Goal: Find specific page/section: Find specific page/section

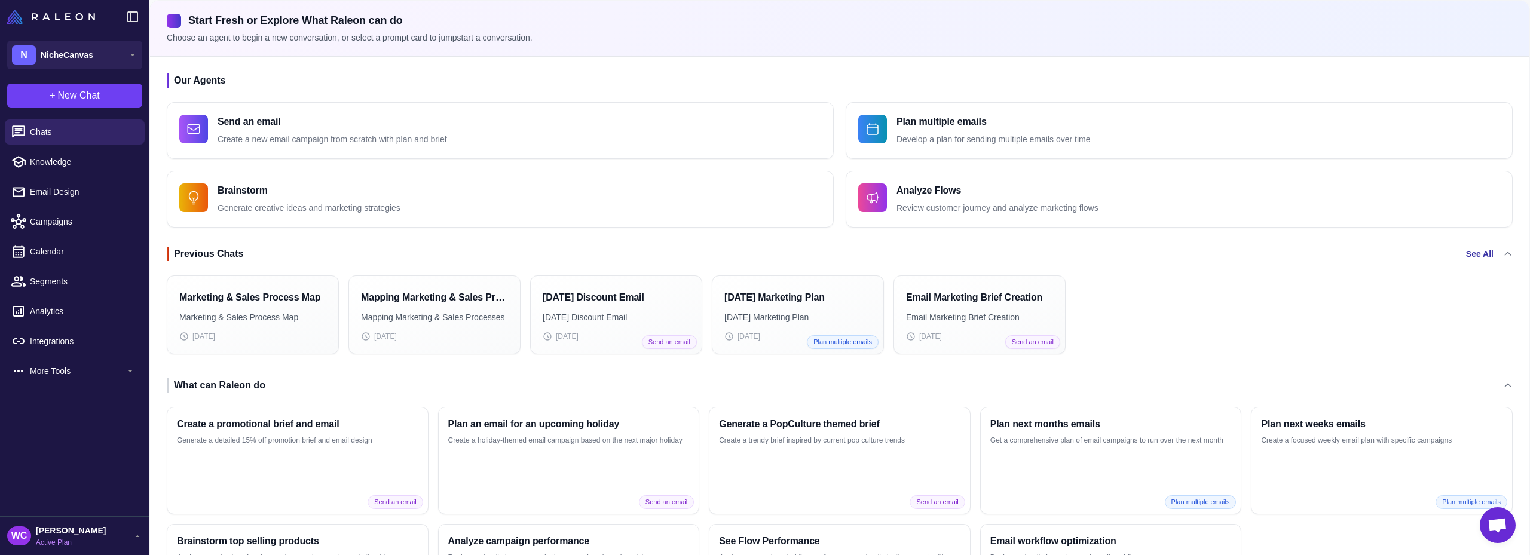
click at [1484, 254] on link "See All" at bounding box center [1479, 253] width 27 height 13
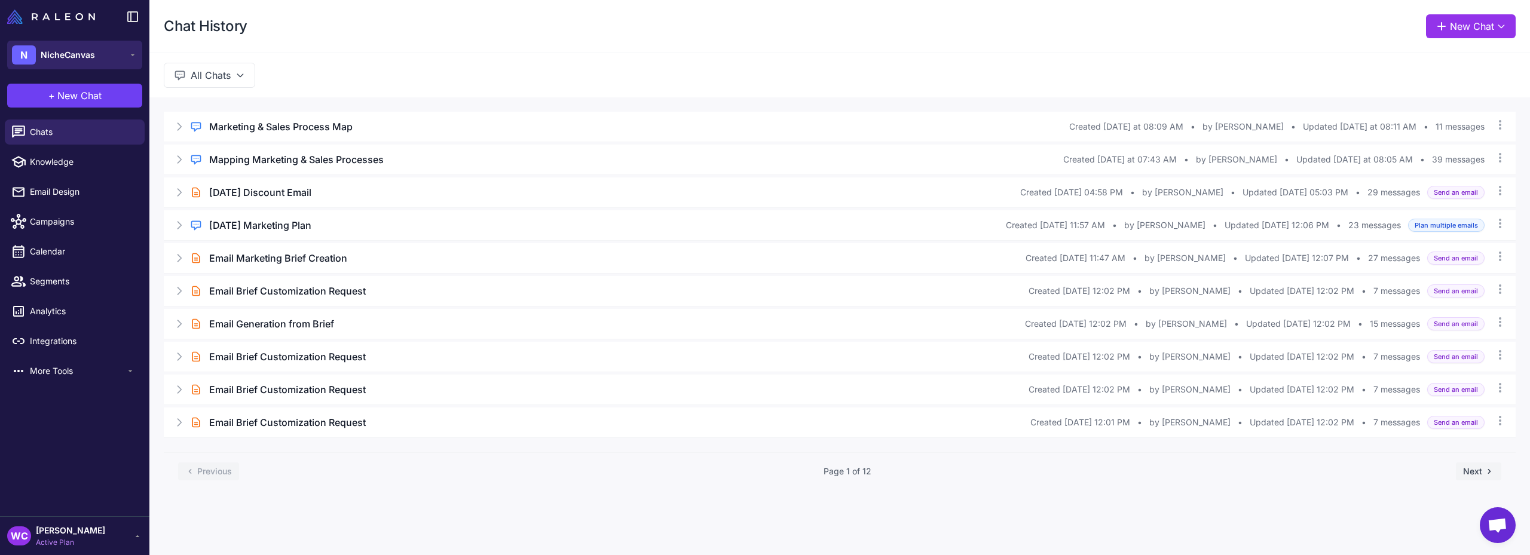
click at [77, 57] on span "NicheCanvas" at bounding box center [68, 54] width 54 height 13
drag, startPoint x: 108, startPoint y: 47, endPoint x: 574, endPoint y: 52, distance: 466.3
click at [574, 52] on div "Chat History New Chat" at bounding box center [839, 26] width 1381 height 53
